Goal: Task Accomplishment & Management: Complete application form

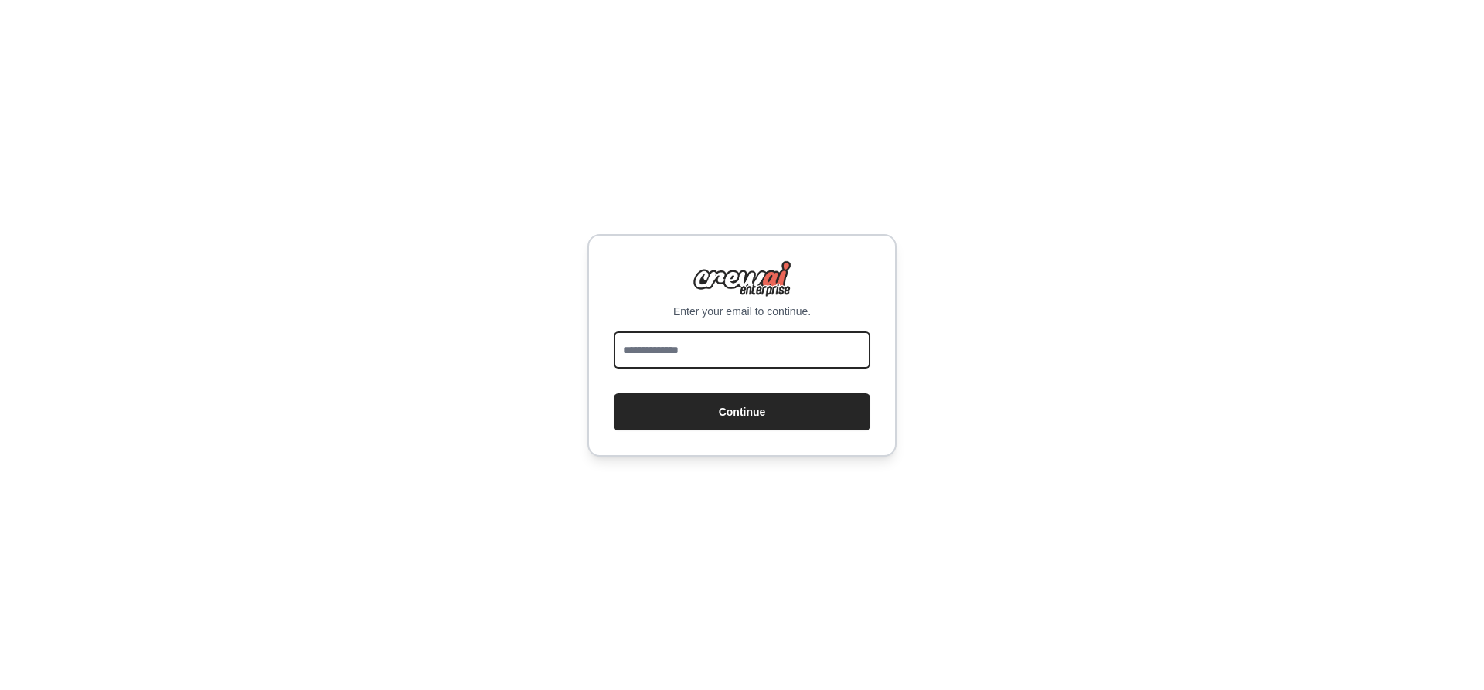
click at [768, 351] on input "email" at bounding box center [742, 350] width 257 height 37
